Goal: Transaction & Acquisition: Purchase product/service

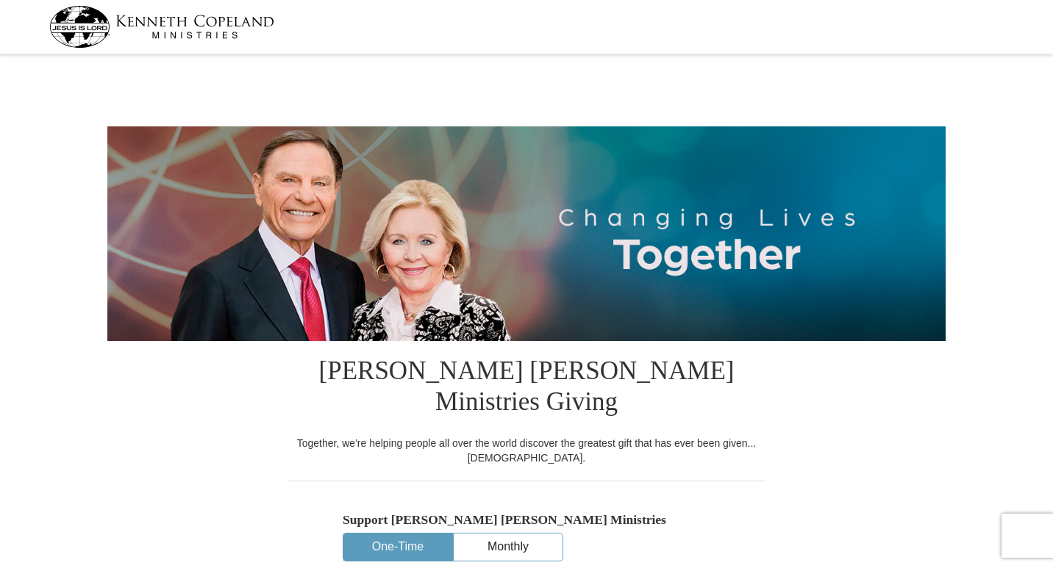
select select "CA"
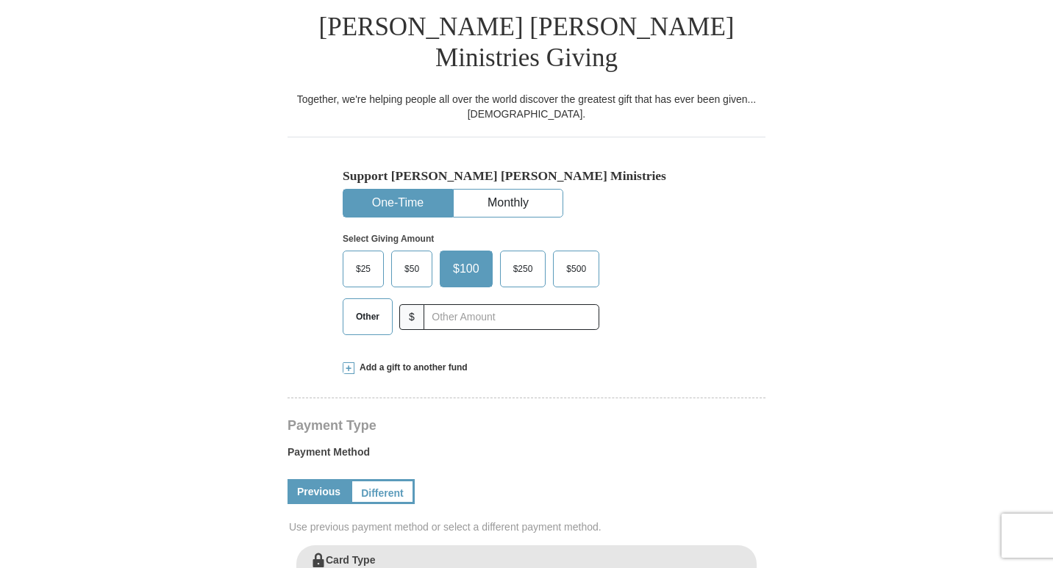
scroll to position [377, 0]
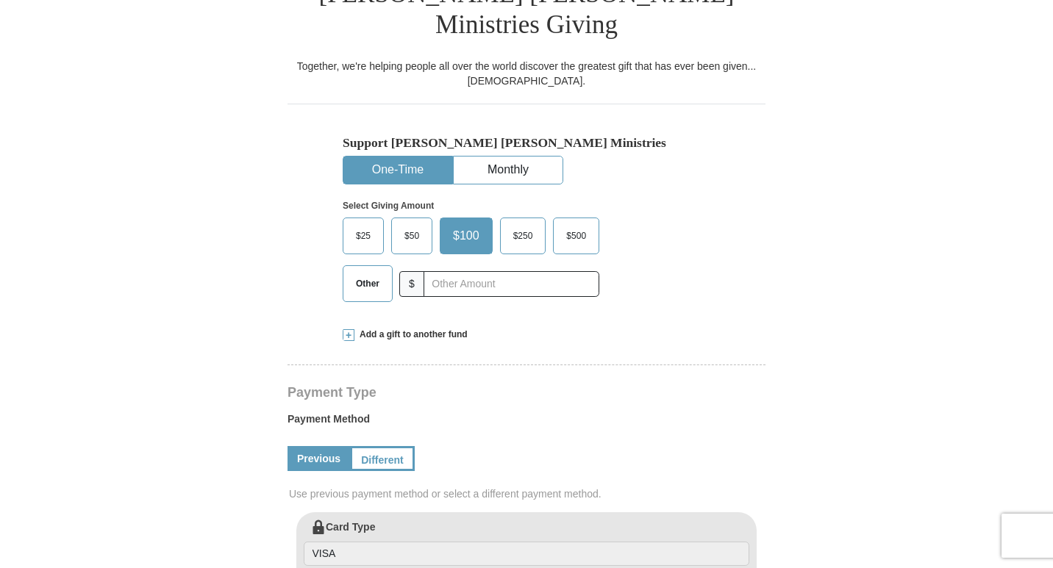
click at [373, 273] on span "Other" at bounding box center [367, 284] width 38 height 22
click at [0, 0] on input "Other" at bounding box center [0, 0] width 0 height 0
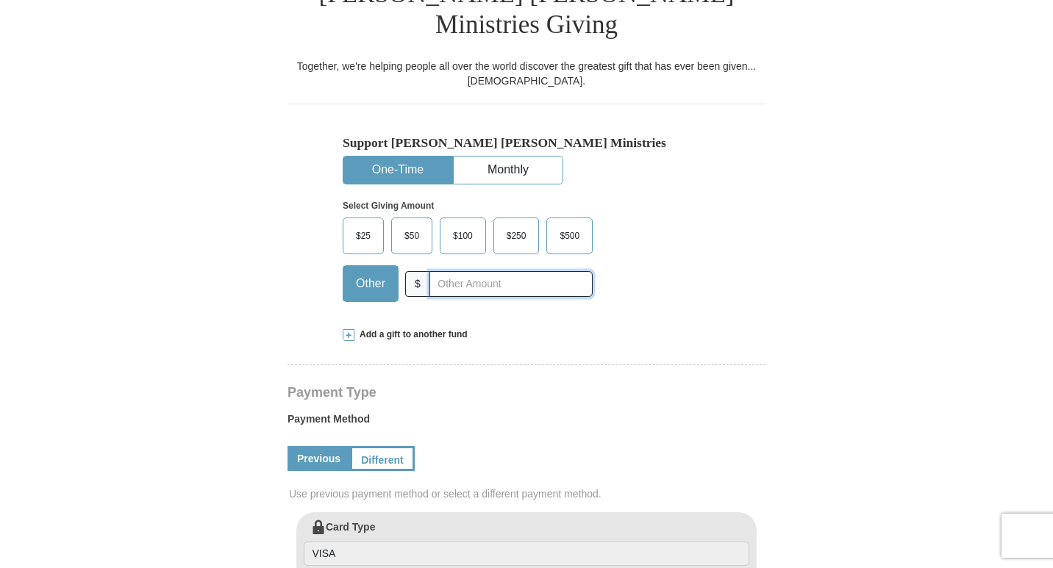
click at [530, 271] on input "text" at bounding box center [510, 284] width 163 height 26
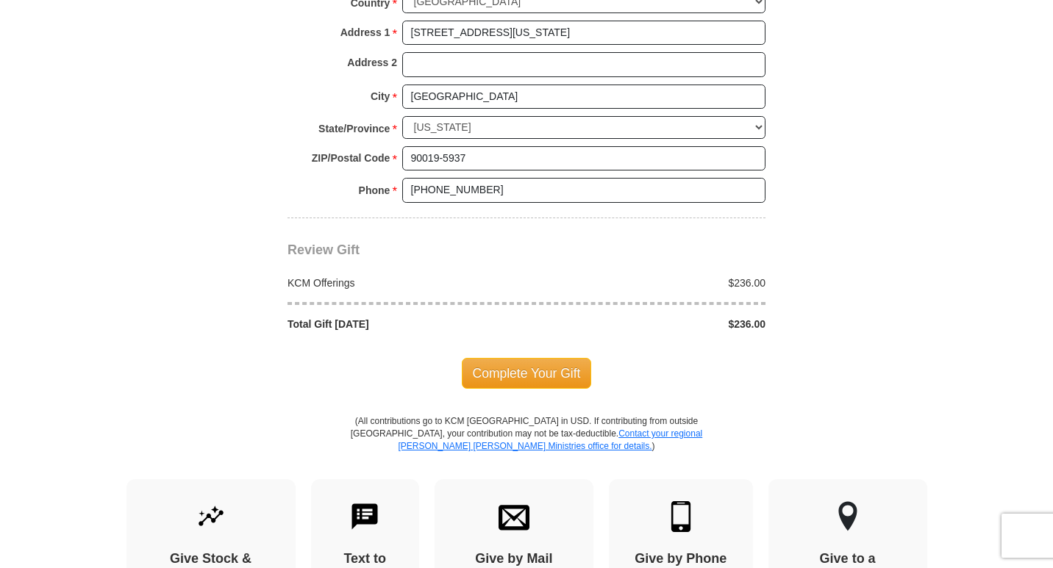
scroll to position [1207, 0]
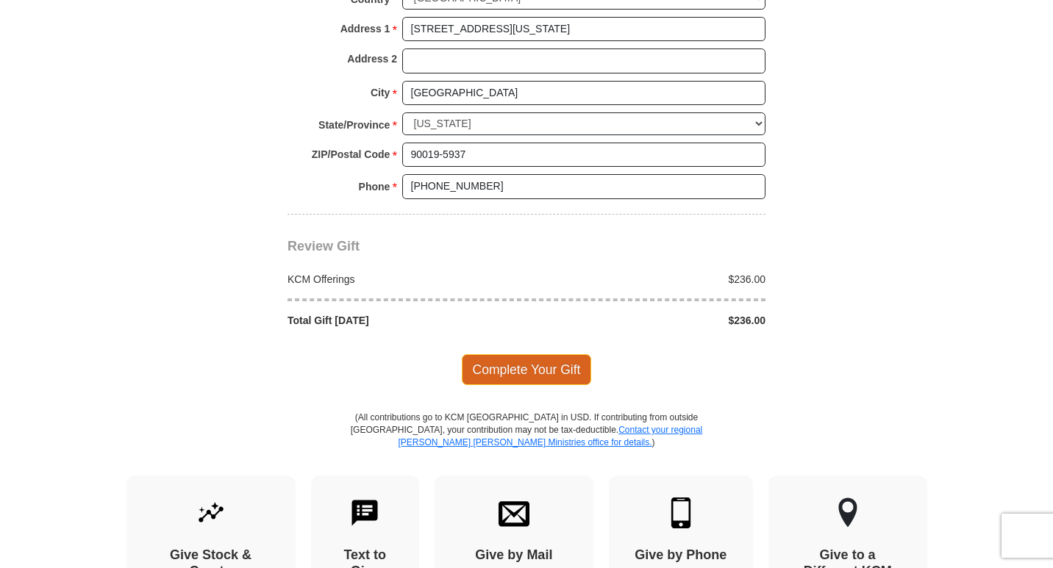
type input "236.00"
click at [520, 354] on span "Complete Your Gift" at bounding box center [527, 369] width 130 height 31
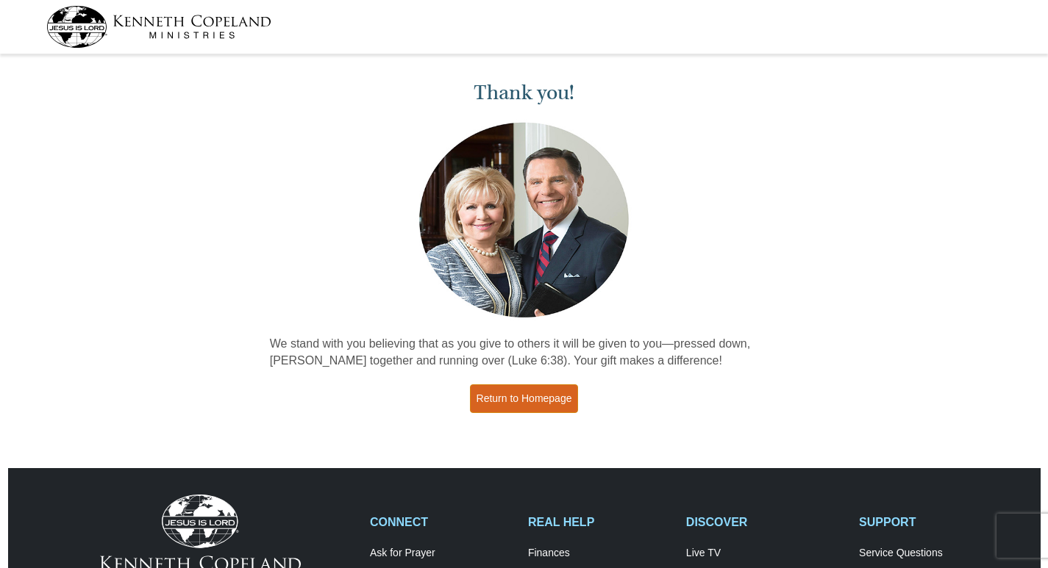
click at [535, 396] on link "Return to Homepage" at bounding box center [524, 398] width 109 height 29
